Goal: Transaction & Acquisition: Book appointment/travel/reservation

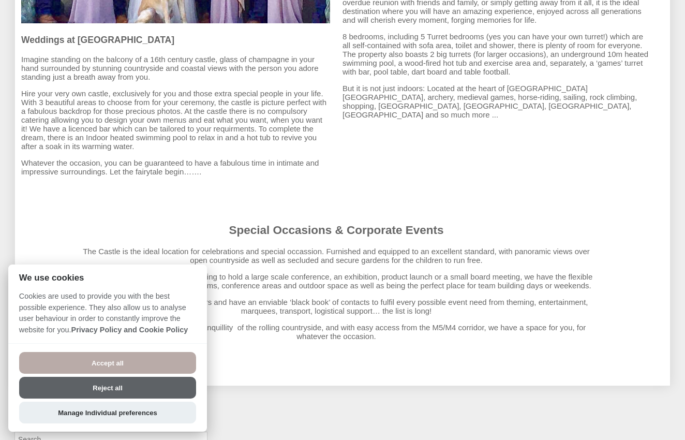
scroll to position [690, 0]
click at [136, 392] on button "Reject all" at bounding box center [107, 388] width 177 height 22
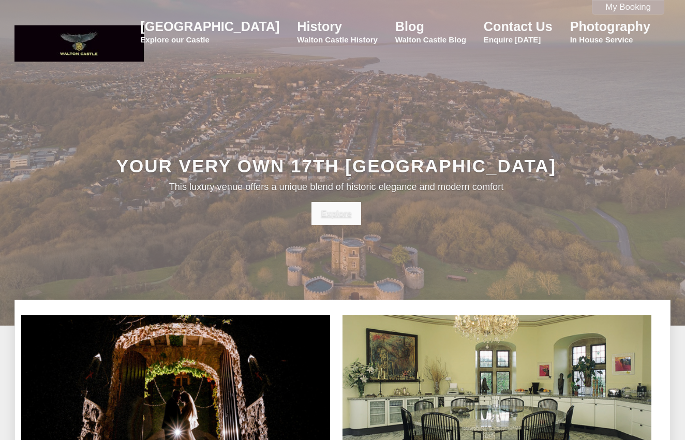
click at [325, 219] on link "Explore" at bounding box center [336, 213] width 49 height 23
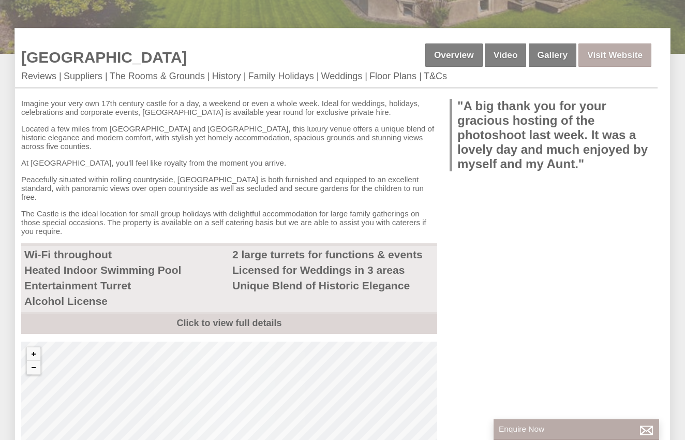
scroll to position [275, 0]
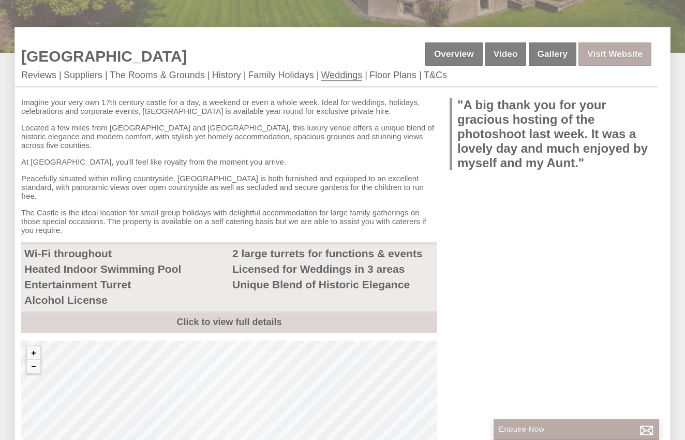
click at [347, 70] on link "Weddings" at bounding box center [341, 75] width 41 height 11
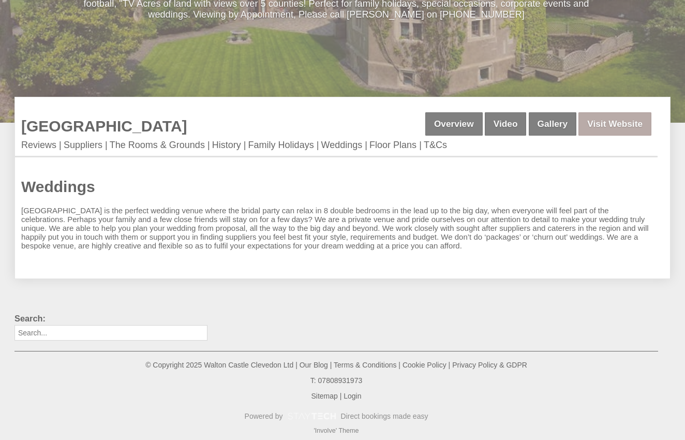
scroll to position [203, 0]
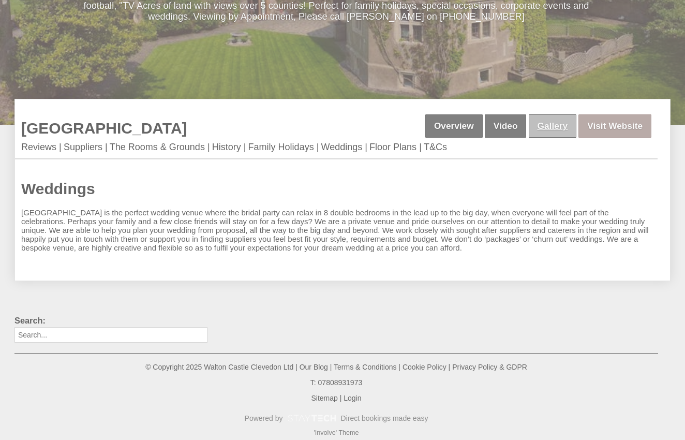
click at [563, 121] on link "Gallery" at bounding box center [553, 125] width 48 height 23
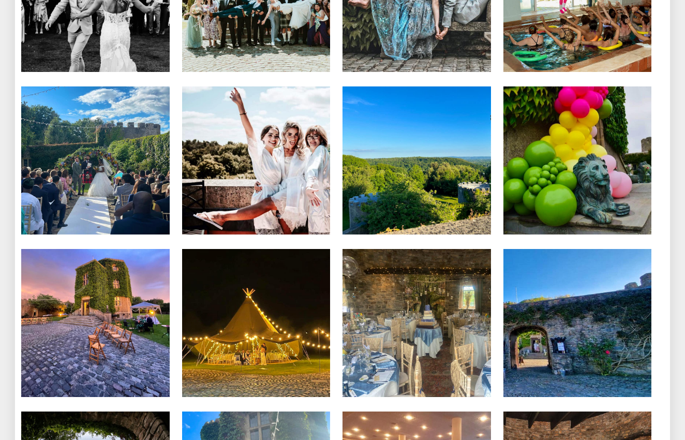
scroll to position [3881, 0]
